Goal: Information Seeking & Learning: Learn about a topic

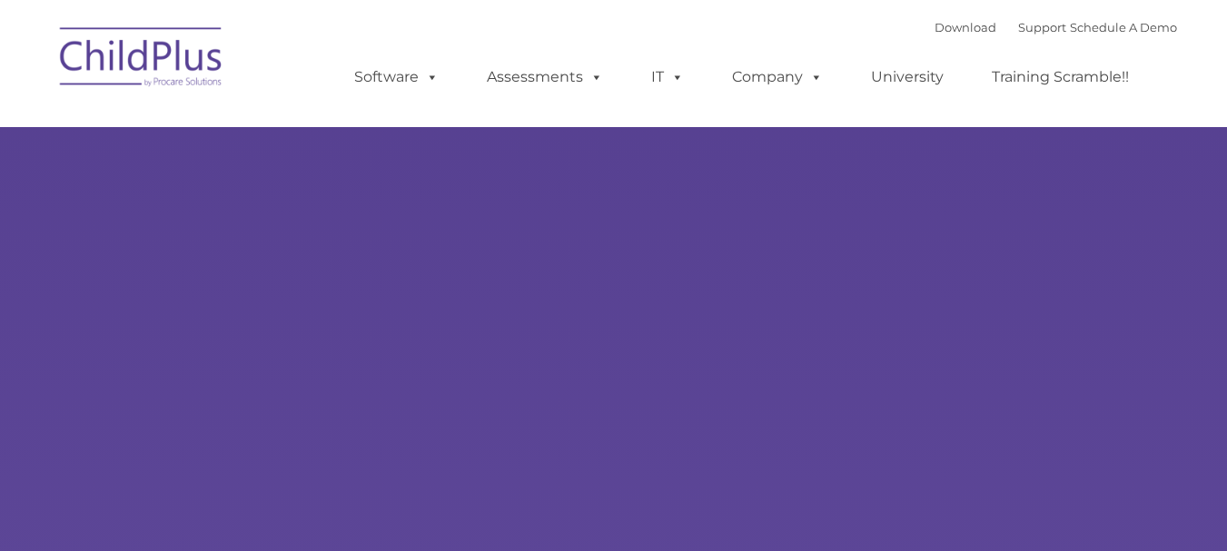
type input ""
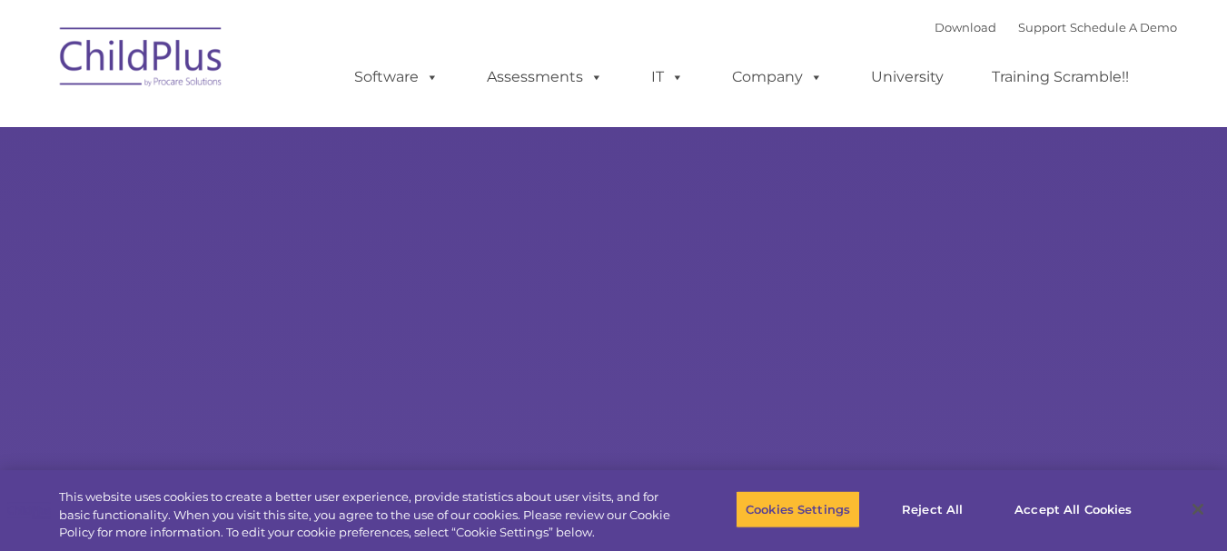
select select "MEDIUM"
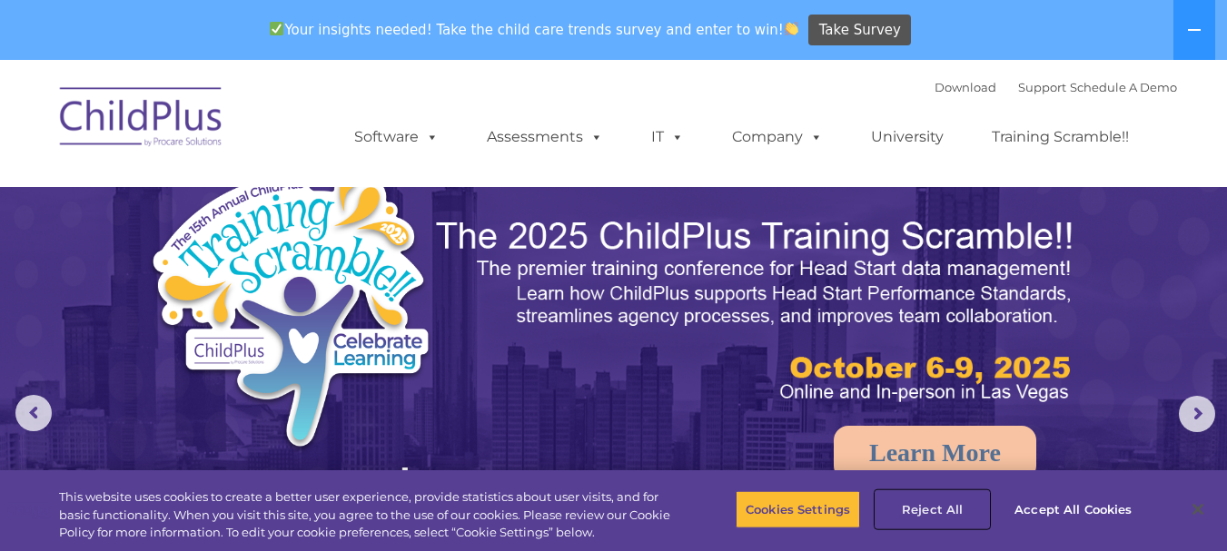
click at [938, 506] on button "Reject All" at bounding box center [931, 509] width 113 height 38
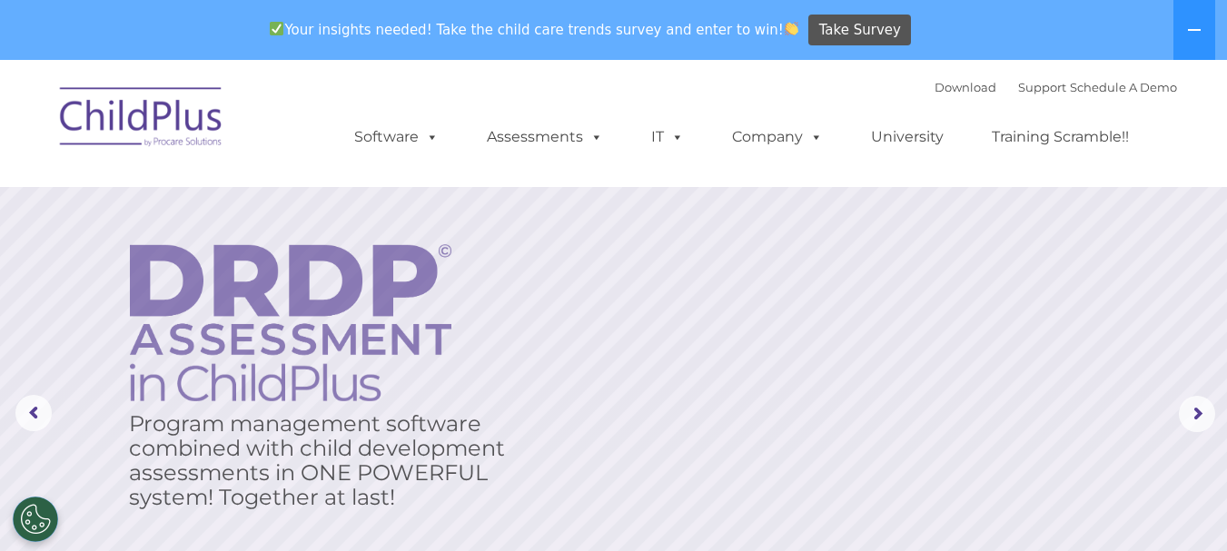
click at [437, 192] on rs-layer at bounding box center [613, 414] width 1227 height 708
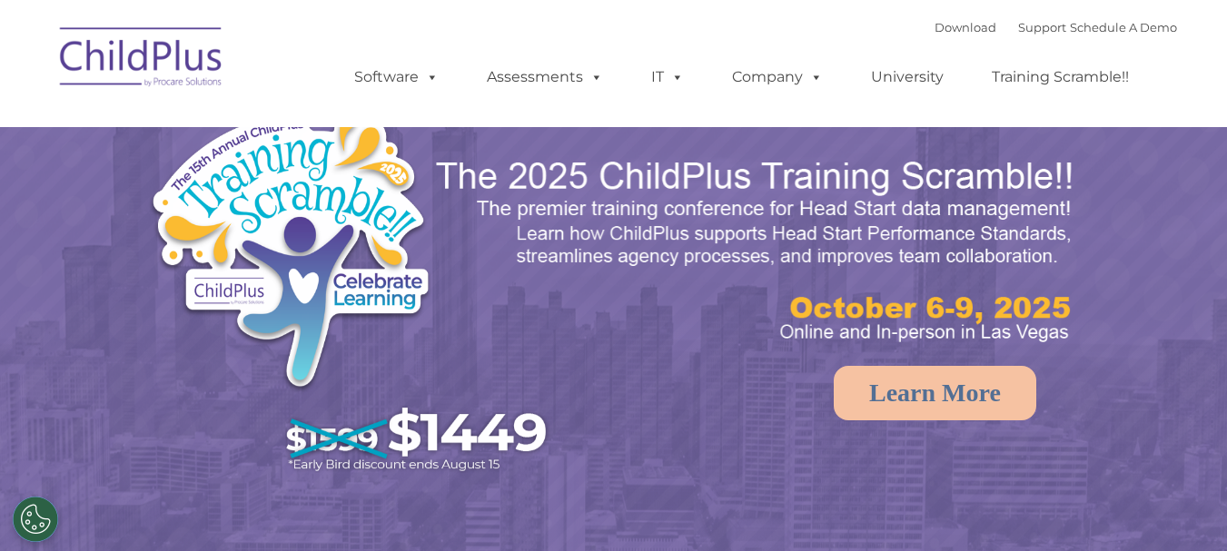
select select "MEDIUM"
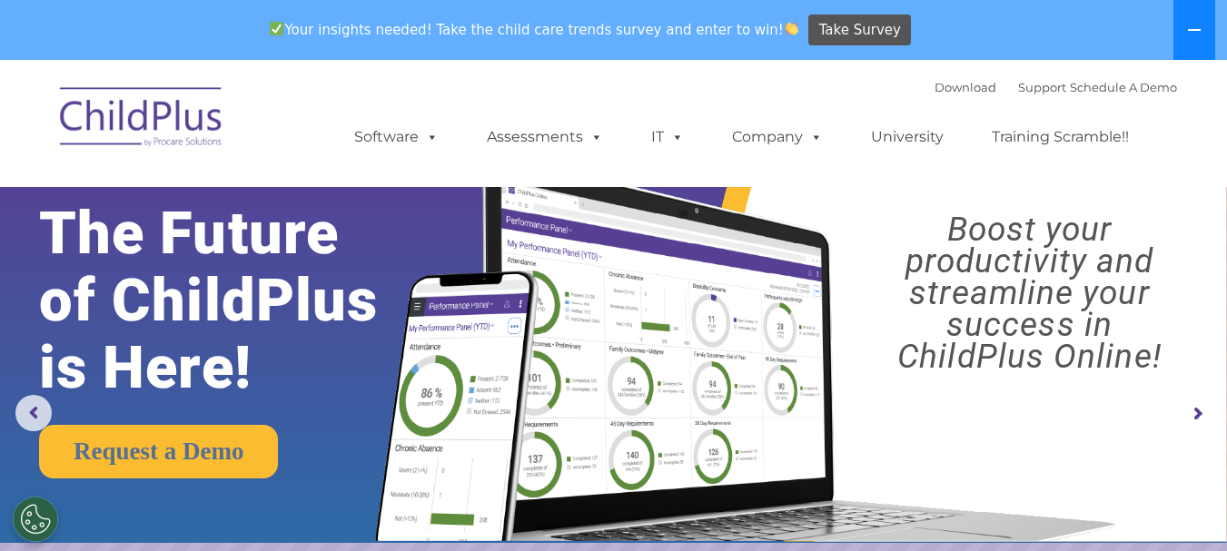
click at [1196, 30] on icon at bounding box center [1194, 30] width 13 height 2
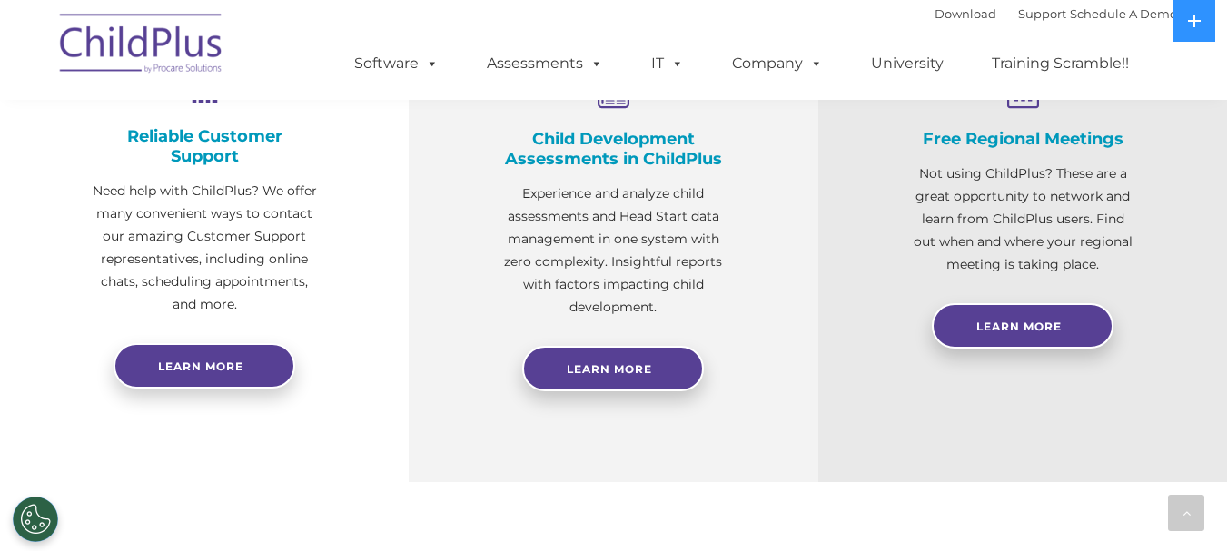
scroll to position [742, 0]
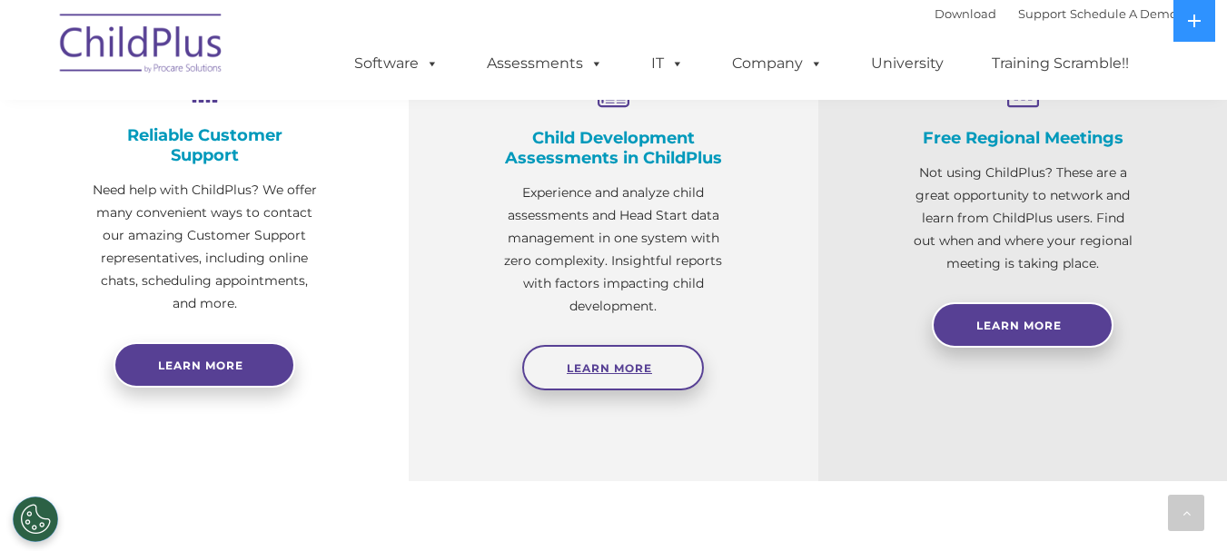
click at [606, 367] on span "Learn More" at bounding box center [609, 368] width 85 height 14
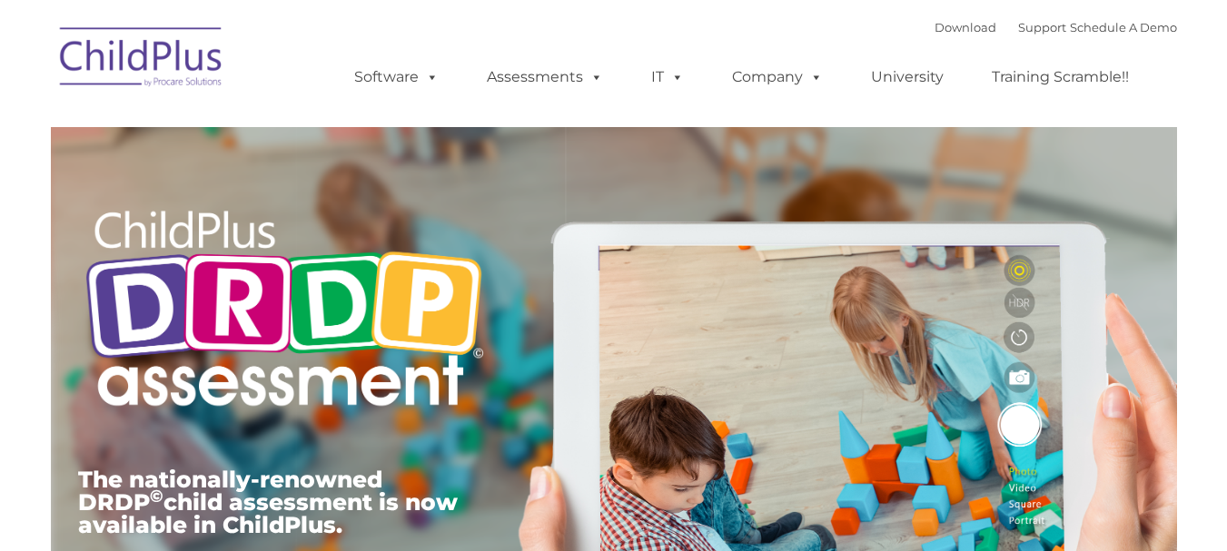
type input ""
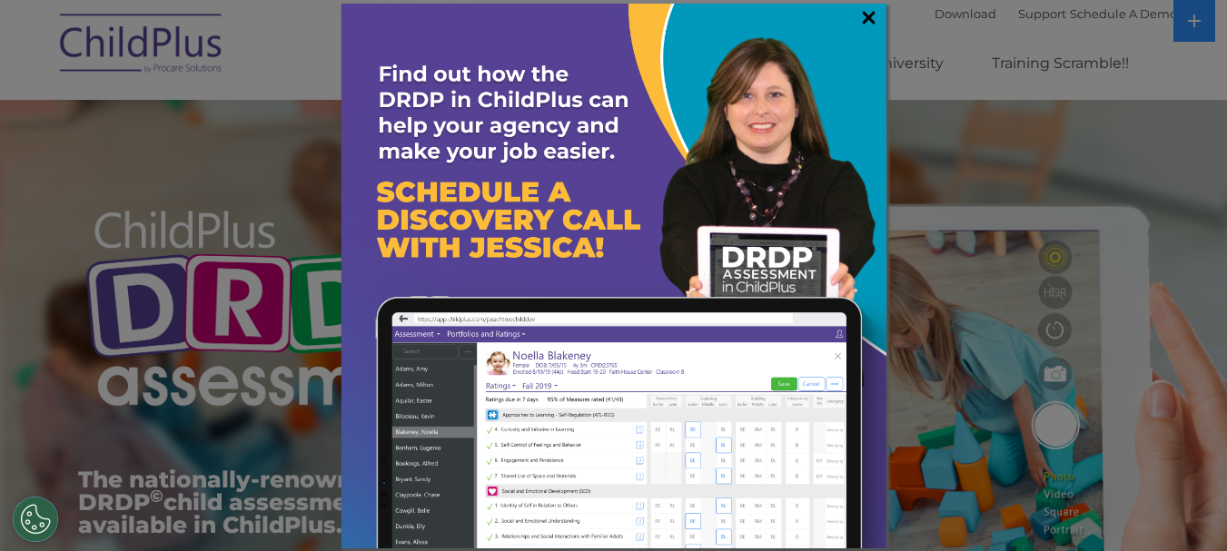
click at [869, 15] on link "×" at bounding box center [868, 17] width 21 height 18
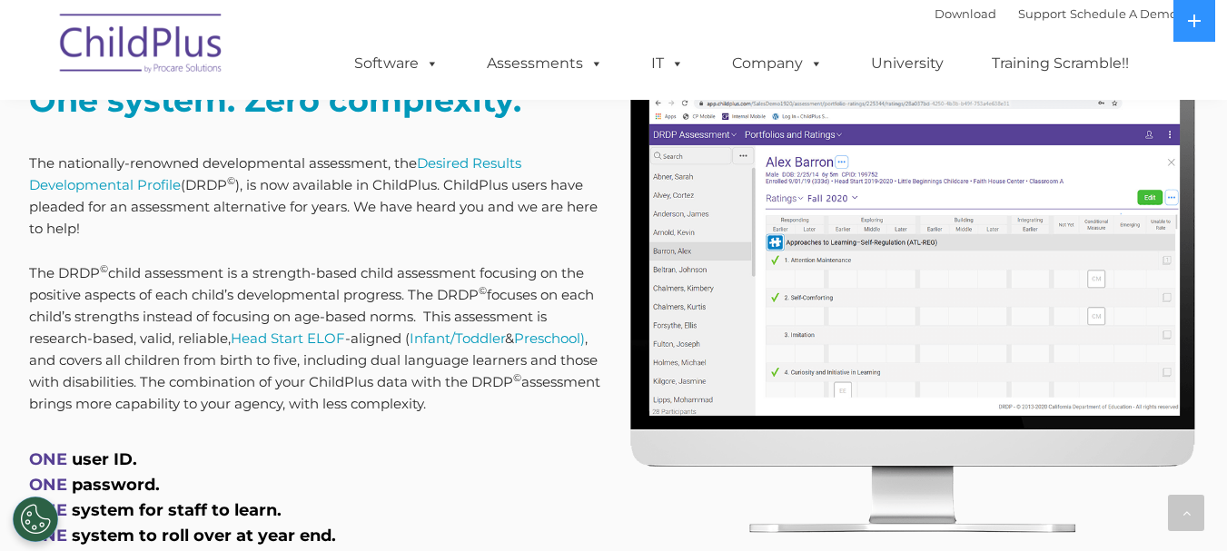
scroll to position [762, 0]
